Goal: Use online tool/utility: Utilize a website feature to perform a specific function

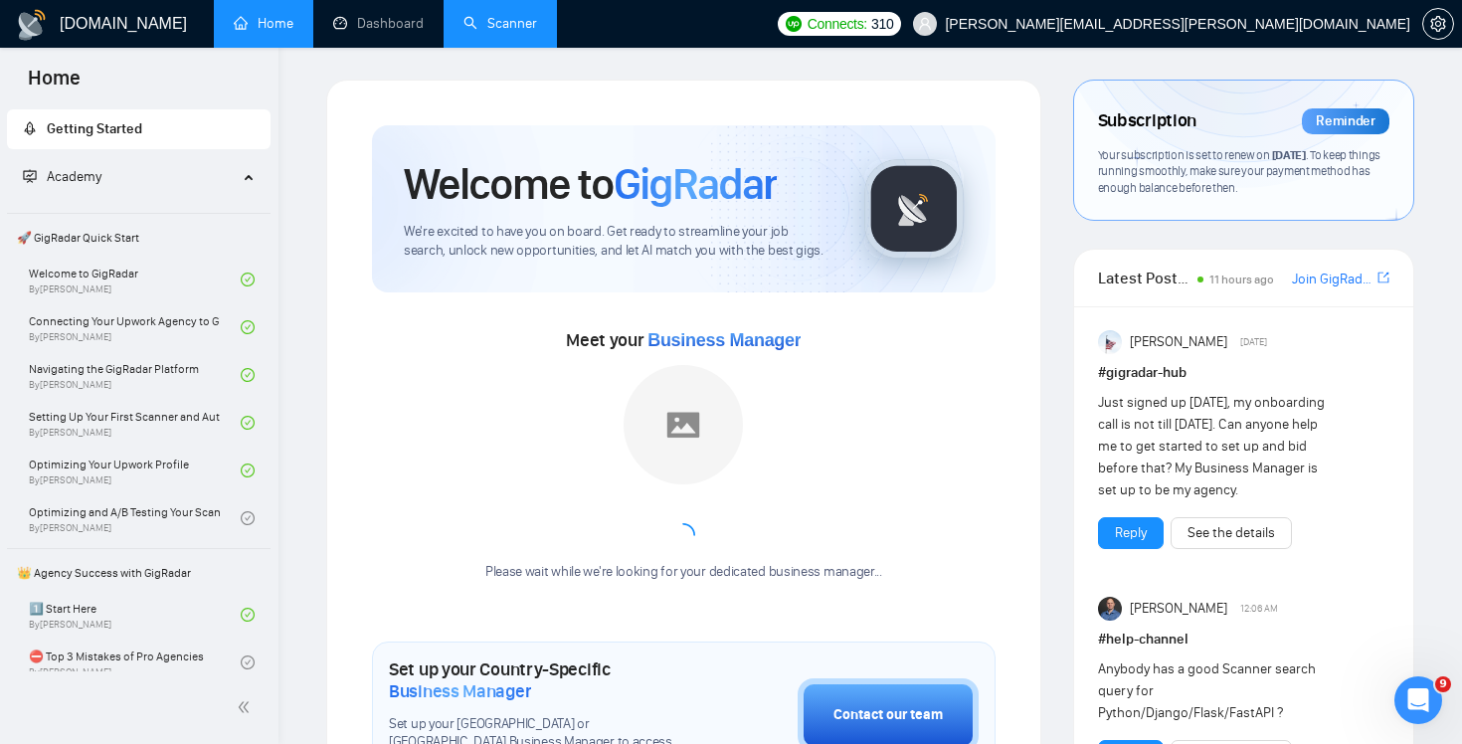
click at [507, 32] on link "Scanner" at bounding box center [501, 23] width 74 height 17
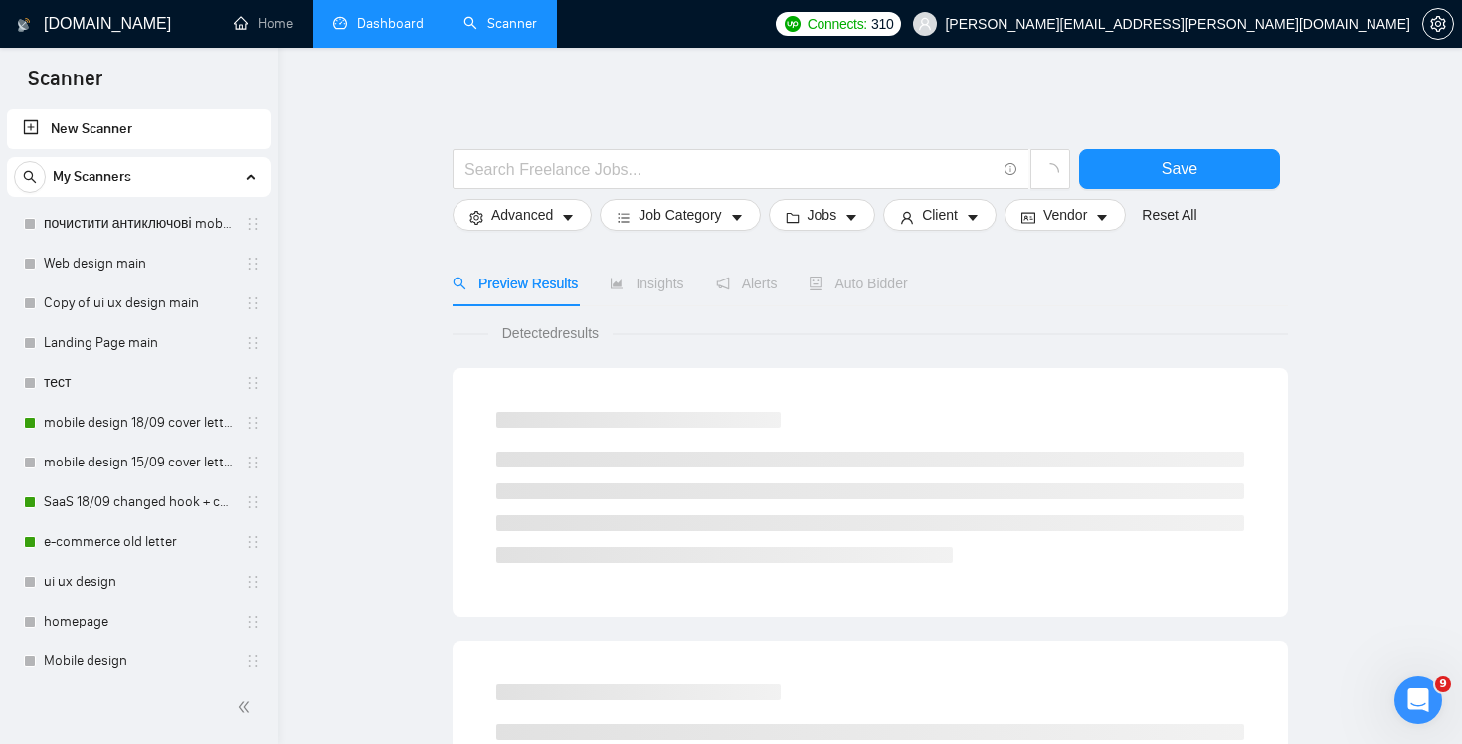
click at [401, 32] on link "Dashboard" at bounding box center [378, 23] width 91 height 17
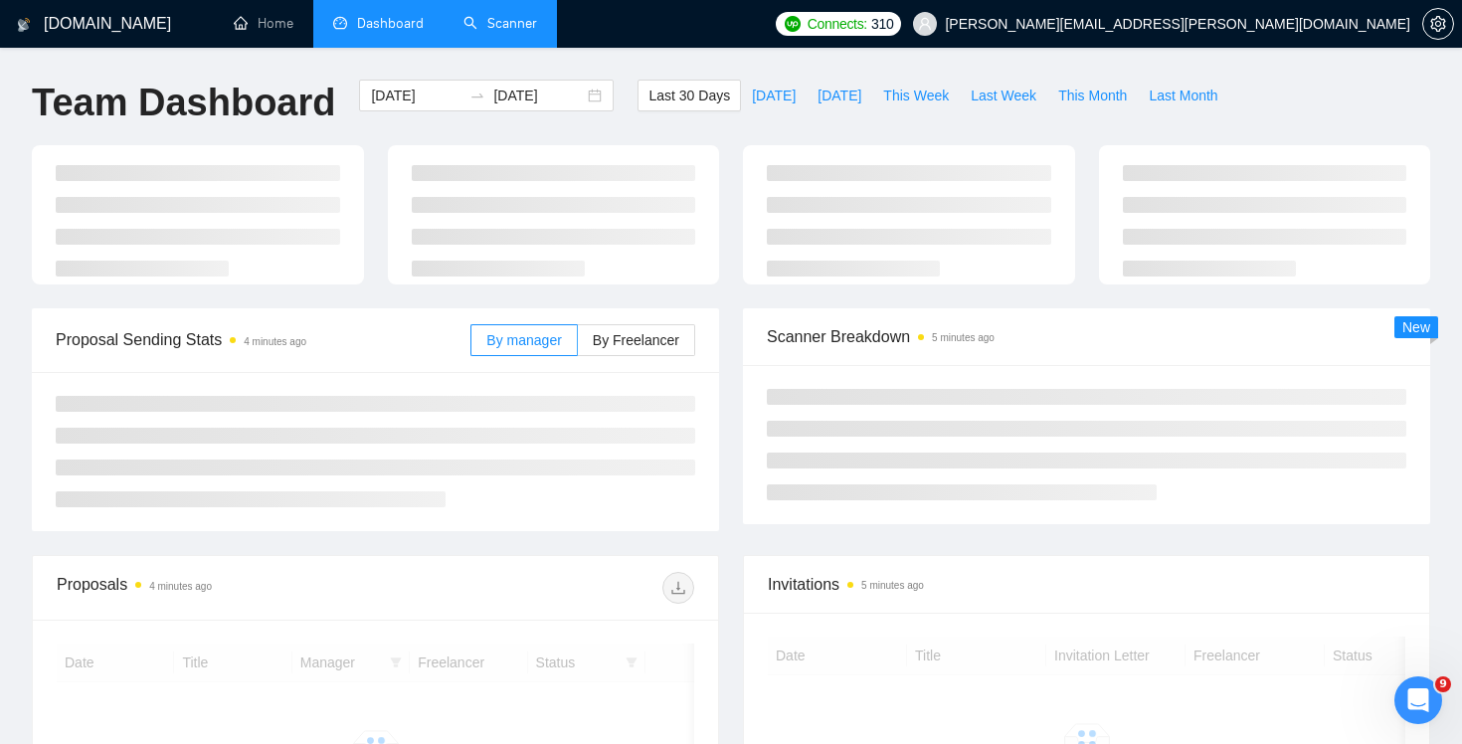
click at [512, 32] on link "Scanner" at bounding box center [501, 23] width 74 height 17
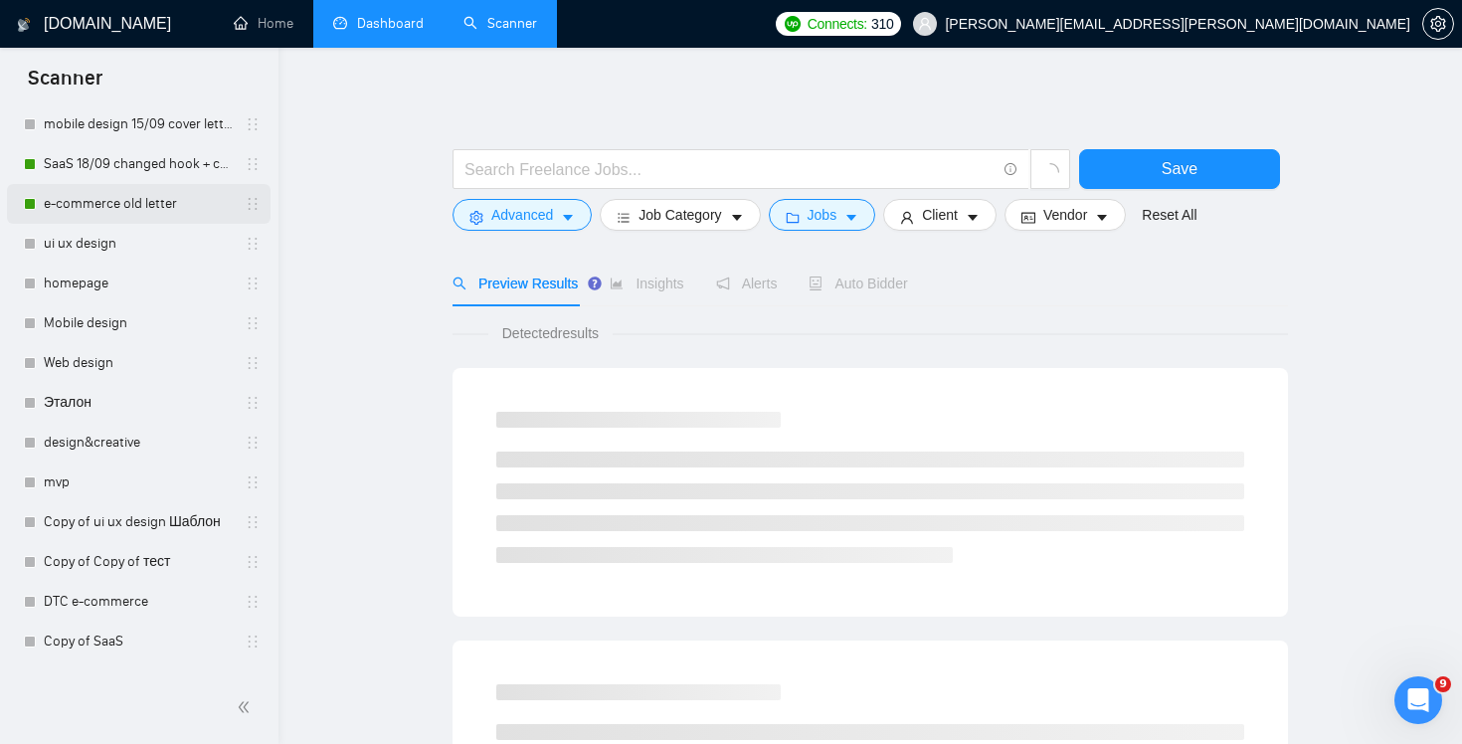
scroll to position [408, 0]
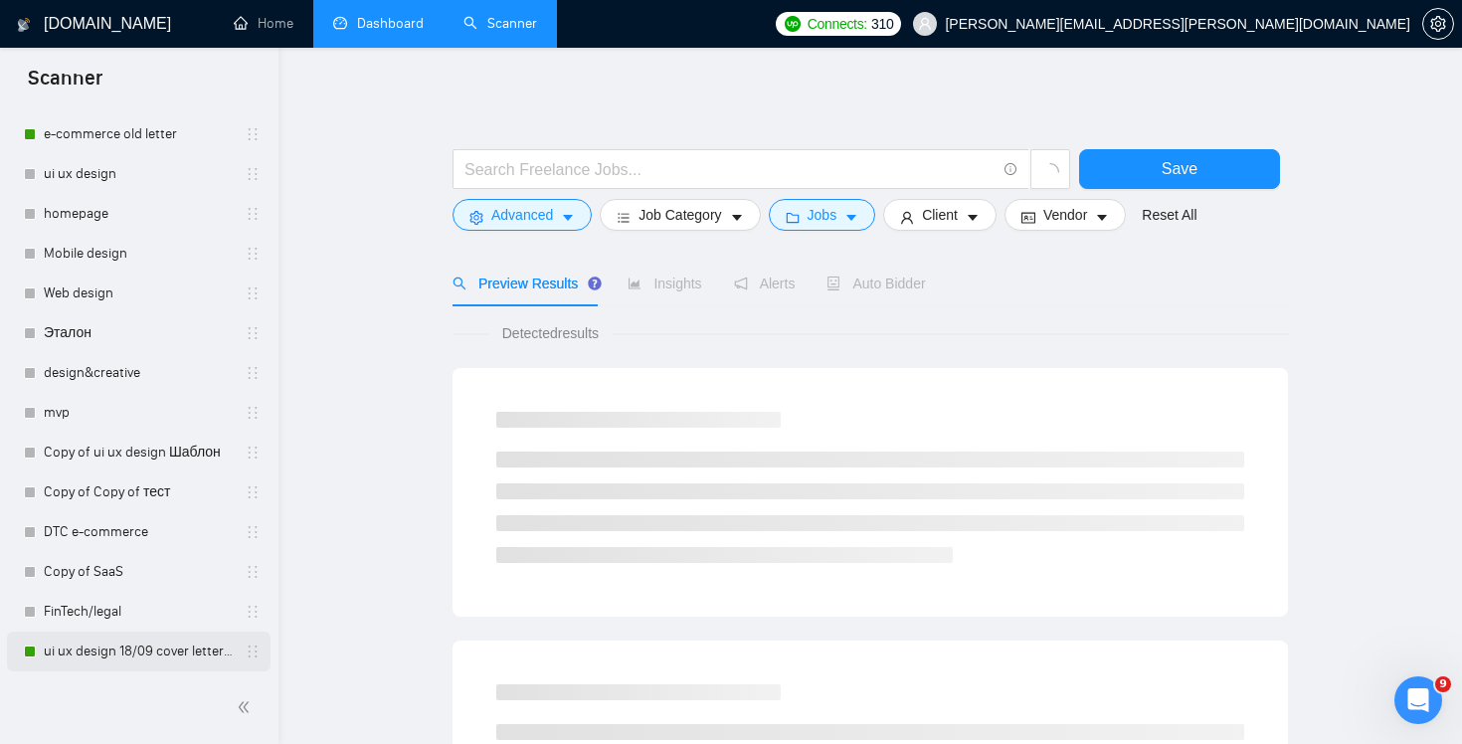
click at [119, 648] on link "ui ux design 18/09 cover letter changed & cases revised" at bounding box center [138, 652] width 189 height 40
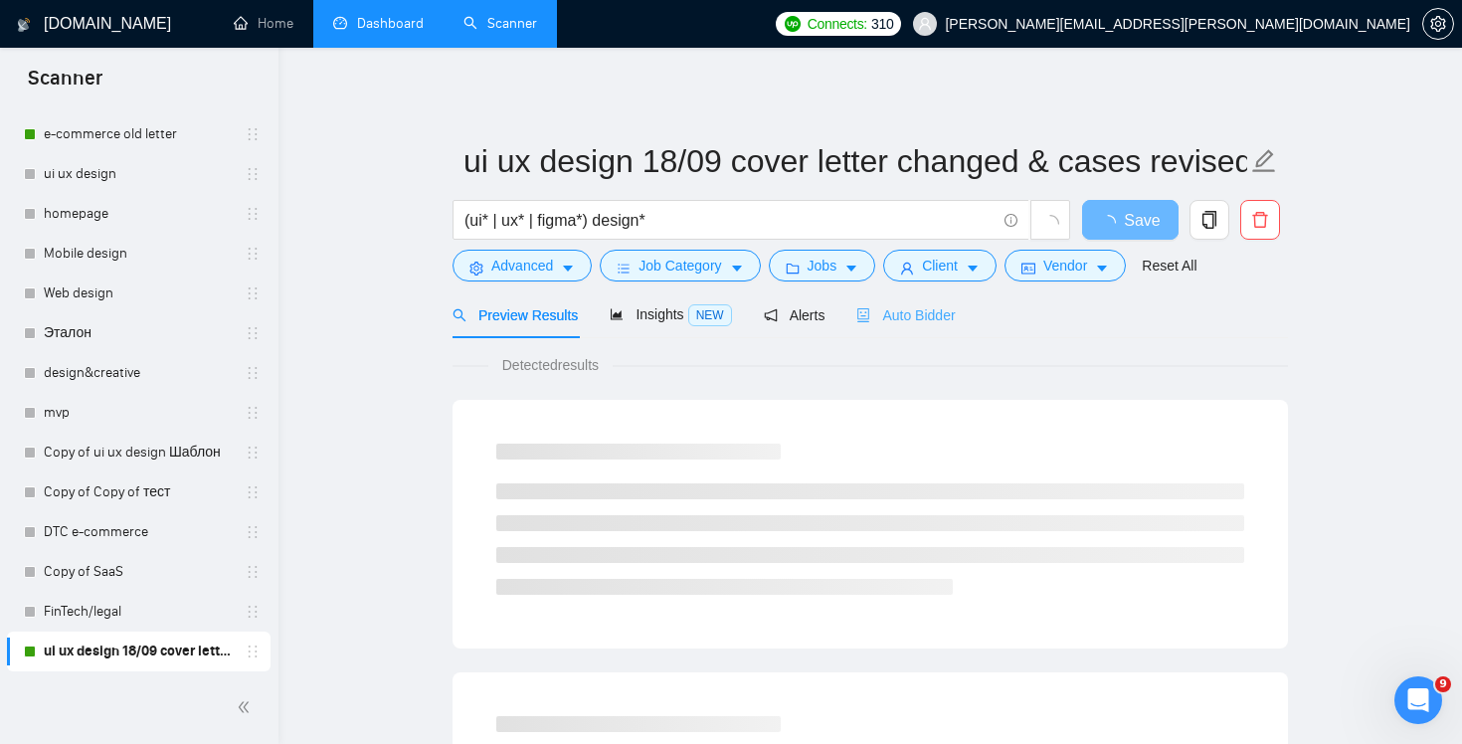
click at [917, 330] on div "Auto Bidder" at bounding box center [906, 314] width 98 height 47
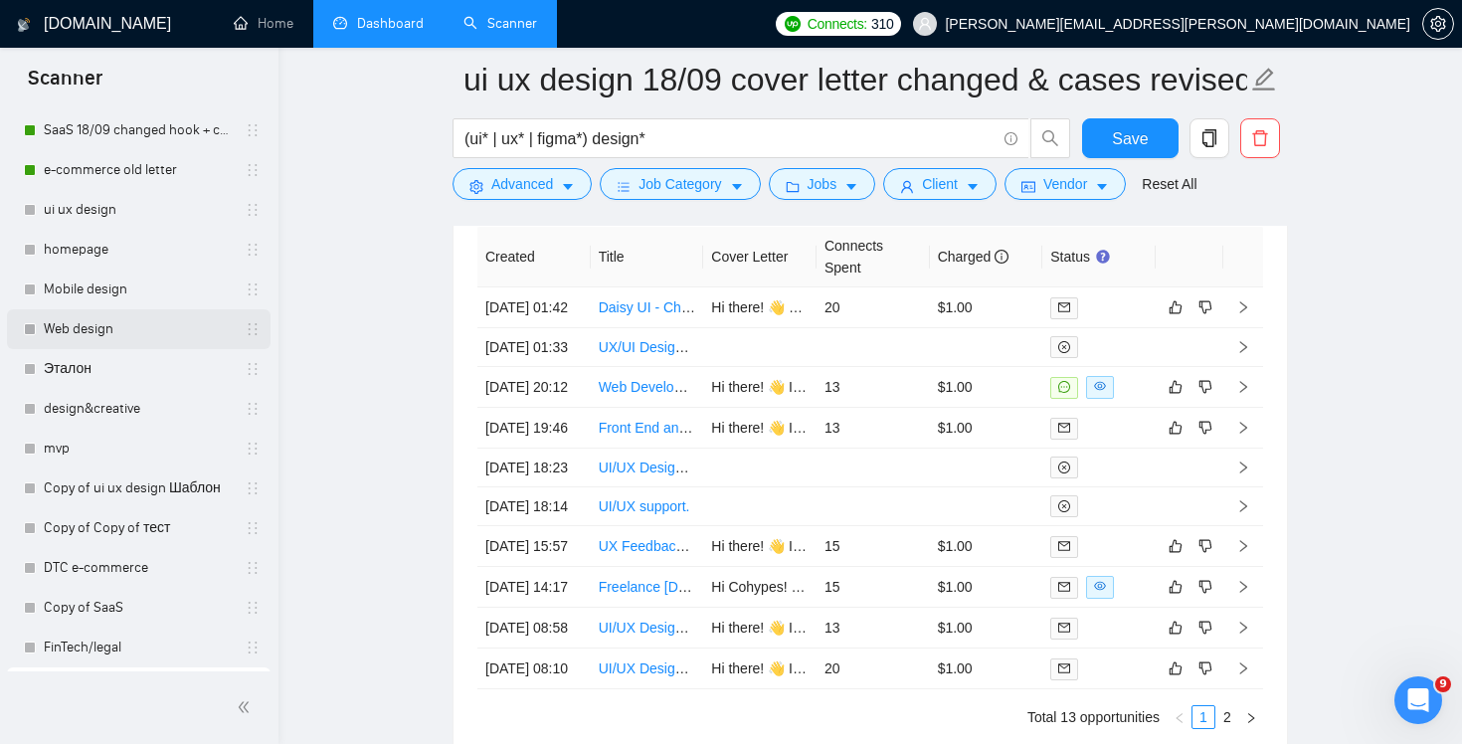
scroll to position [370, 0]
